Goal: Task Accomplishment & Management: Use online tool/utility

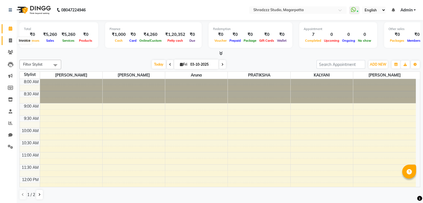
click at [9, 41] on icon at bounding box center [10, 40] width 3 height 4
select select "service"
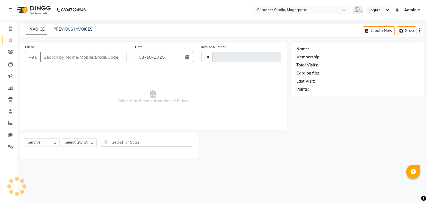
type input "1150"
select select "4544"
click at [70, 62] on input "Client" at bounding box center [83, 57] width 87 height 11
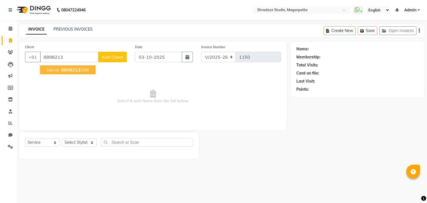
click at [60, 70] on ngb-highlight "8898213 196" at bounding box center [74, 70] width 29 height 6
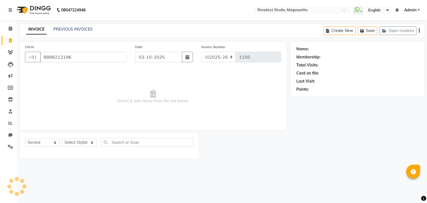
type input "8898213196"
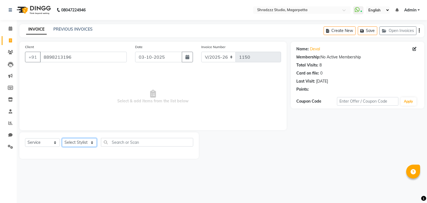
click at [82, 139] on select "Select Stylist [PERSON_NAME] Manager [MEDICAL_DATA][PERSON_NAME] Sameer [PERSON…" at bounding box center [79, 142] width 35 height 9
select select "87762"
click at [62, 138] on select "Select Stylist [PERSON_NAME] Manager [MEDICAL_DATA][PERSON_NAME] Sameer [PERSON…" at bounding box center [79, 142] width 35 height 9
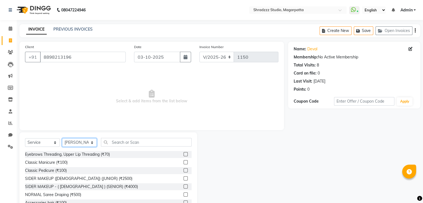
click at [85, 142] on select "Select Stylist [PERSON_NAME] Manager [MEDICAL_DATA][PERSON_NAME] Sameer [PERSON…" at bounding box center [79, 142] width 35 height 9
click at [62, 138] on select "Select Stylist [PERSON_NAME] Manager [MEDICAL_DATA][PERSON_NAME] Sameer [PERSON…" at bounding box center [79, 142] width 35 height 9
click at [150, 139] on input "text" at bounding box center [146, 142] width 91 height 9
type input "H"
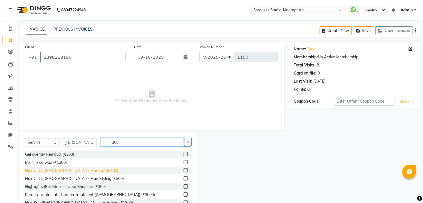
type input "300"
click at [62, 171] on div "Hair Cut ([DEMOGRAPHIC_DATA]) - Hair Cut (₹300)" at bounding box center [71, 171] width 93 height 6
checkbox input "false"
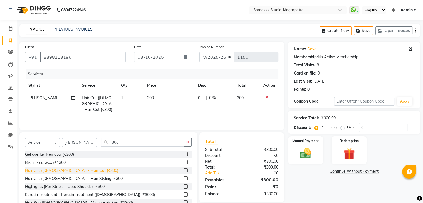
scroll to position [41, 0]
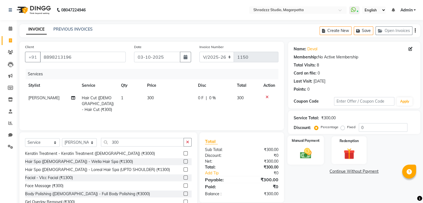
click at [311, 149] on img at bounding box center [305, 153] width 19 height 13
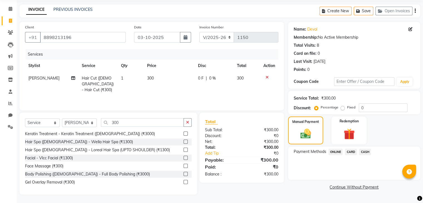
click at [336, 153] on span "ONLINE" at bounding box center [335, 152] width 14 height 6
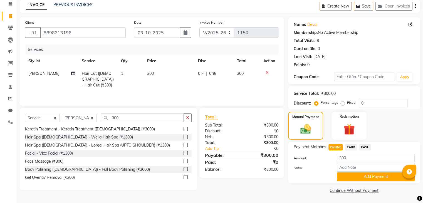
click at [368, 181] on div "Add Payment" at bounding box center [375, 176] width 86 height 9
click at [365, 179] on button "Add Payment" at bounding box center [375, 176] width 78 height 9
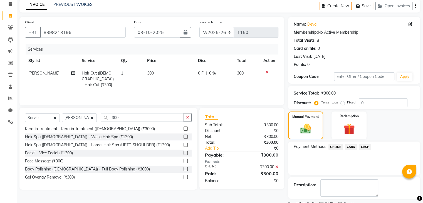
scroll to position [48, 0]
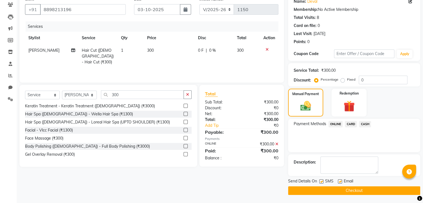
click at [379, 189] on button "Checkout" at bounding box center [354, 190] width 132 height 9
